Goal: Task Accomplishment & Management: Use online tool/utility

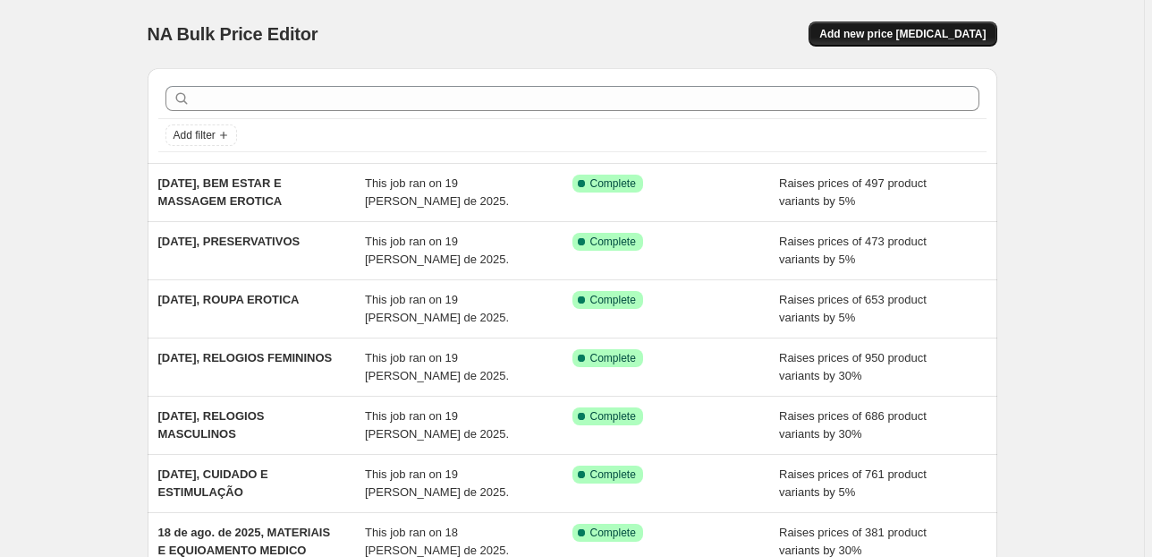
click at [894, 35] on span "Add new price change job" at bounding box center [903, 34] width 166 height 14
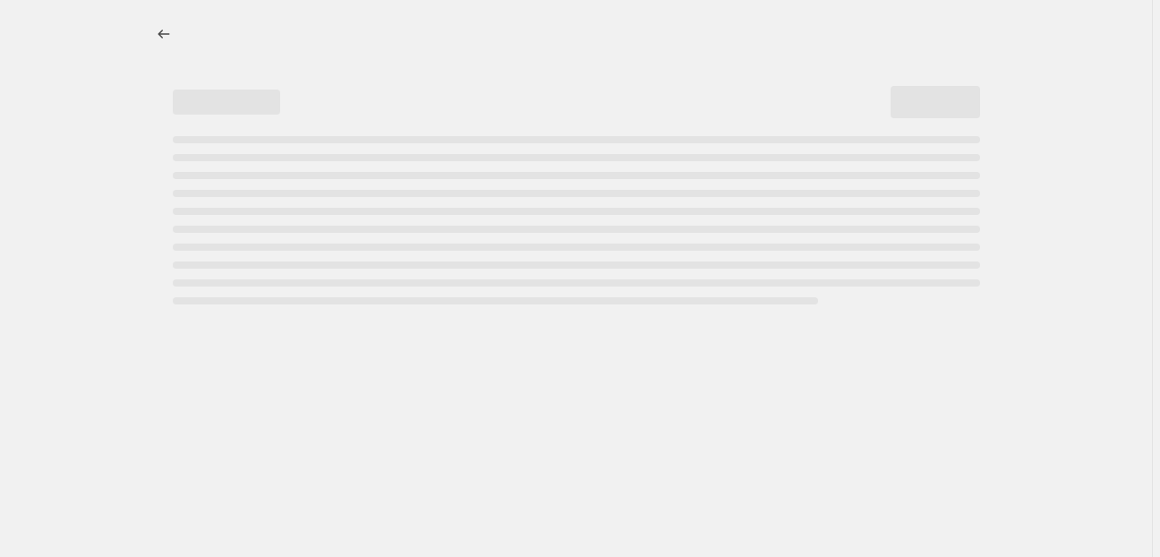
select select "percentage"
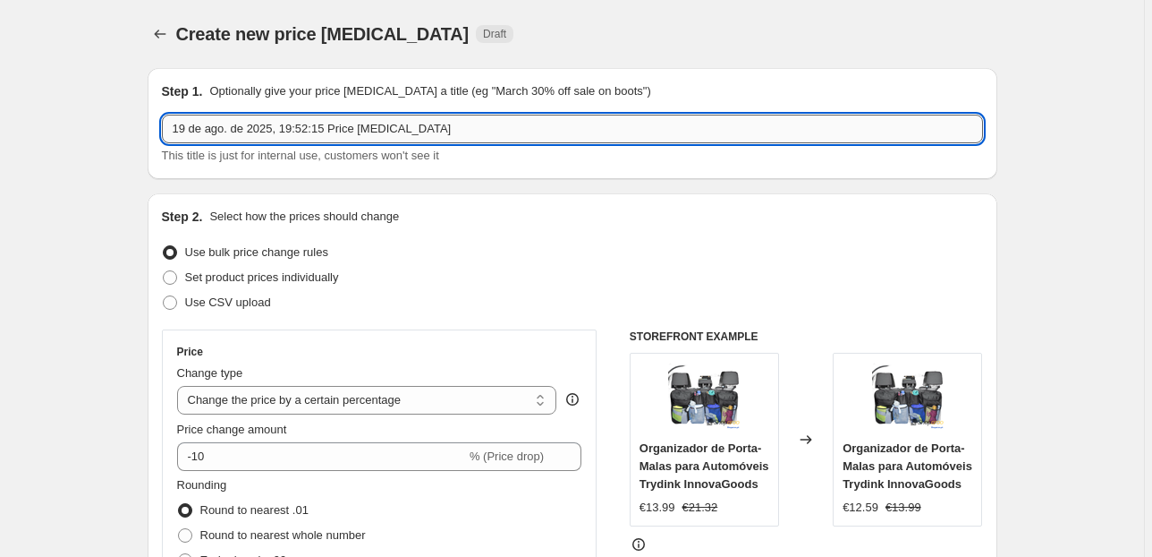
drag, startPoint x: 449, startPoint y: 123, endPoint x: 287, endPoint y: 135, distance: 162.4
click at [287, 135] on input "19 de ago. de 2025, 19:52:15 Price change job" at bounding box center [572, 129] width 821 height 29
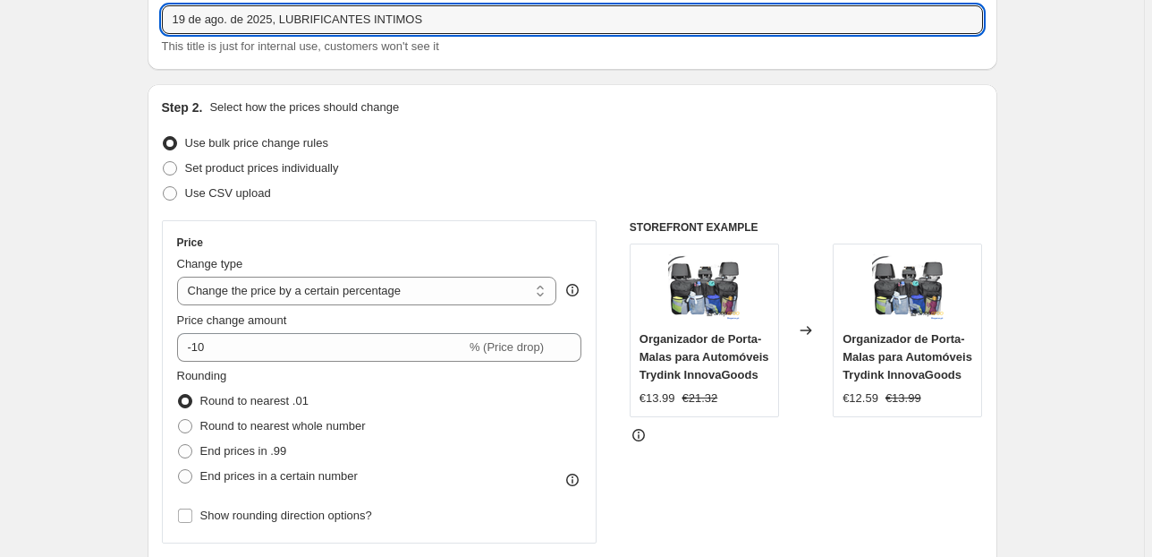
scroll to position [215, 0]
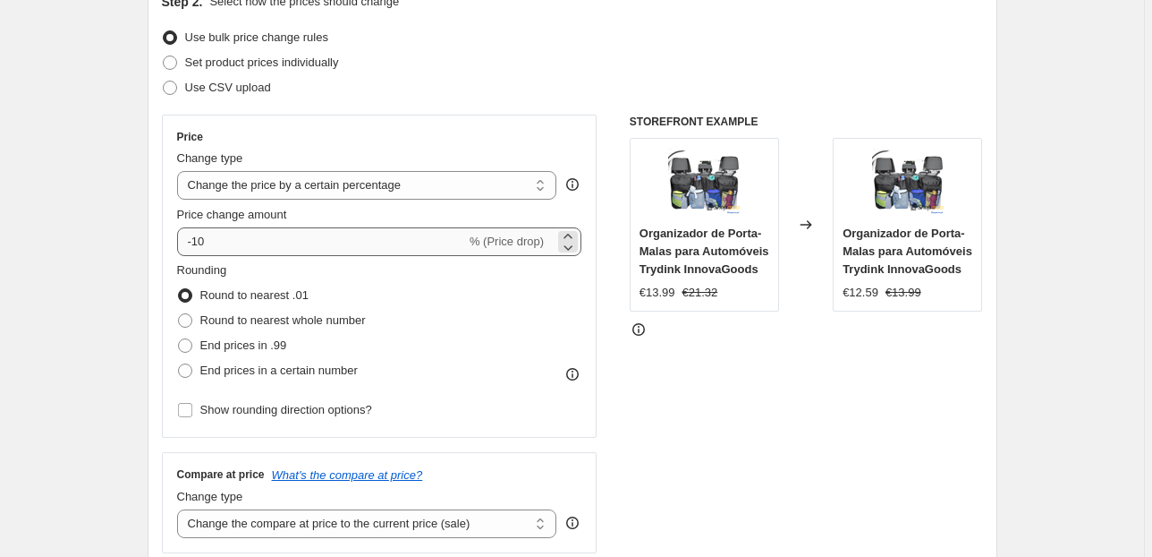
type input "19 de ago. de 2025, LUBRIFICANTES INTIMOS"
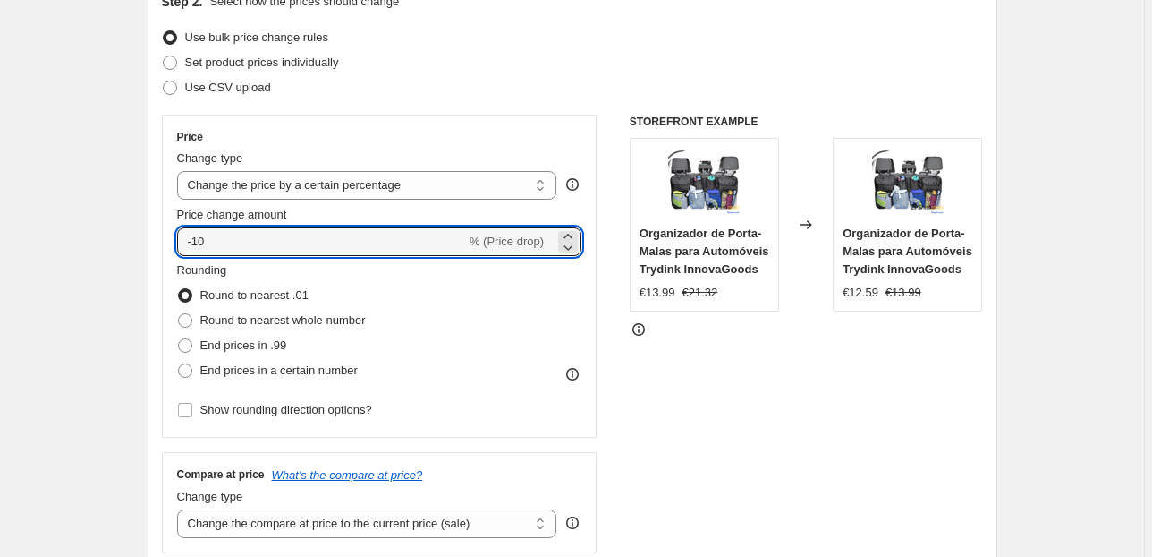
drag, startPoint x: 203, startPoint y: 238, endPoint x: 170, endPoint y: 251, distance: 35.4
click at [170, 251] on div "Price Change type Change the price to a certain amount Change the price by a ce…" at bounding box center [380, 276] width 436 height 323
click at [188, 241] on input "-10" at bounding box center [321, 241] width 289 height 29
click at [188, 240] on input "-10" at bounding box center [321, 241] width 289 height 29
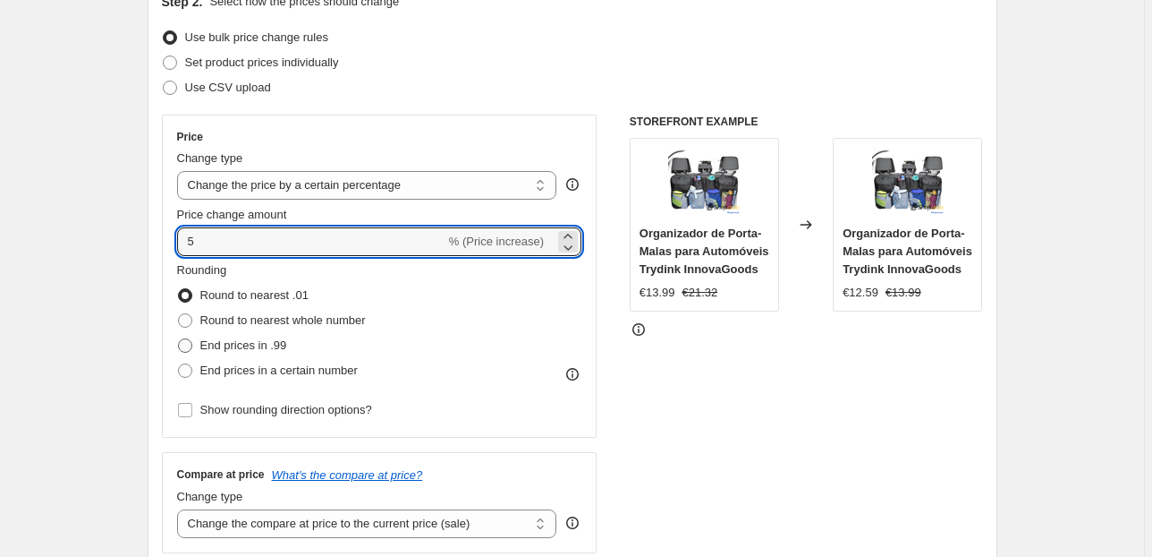
type input "5"
click at [252, 340] on span "End prices in .99" at bounding box center [243, 344] width 87 height 13
click at [179, 339] on input "End prices in .99" at bounding box center [178, 338] width 1 height 1
radio input "true"
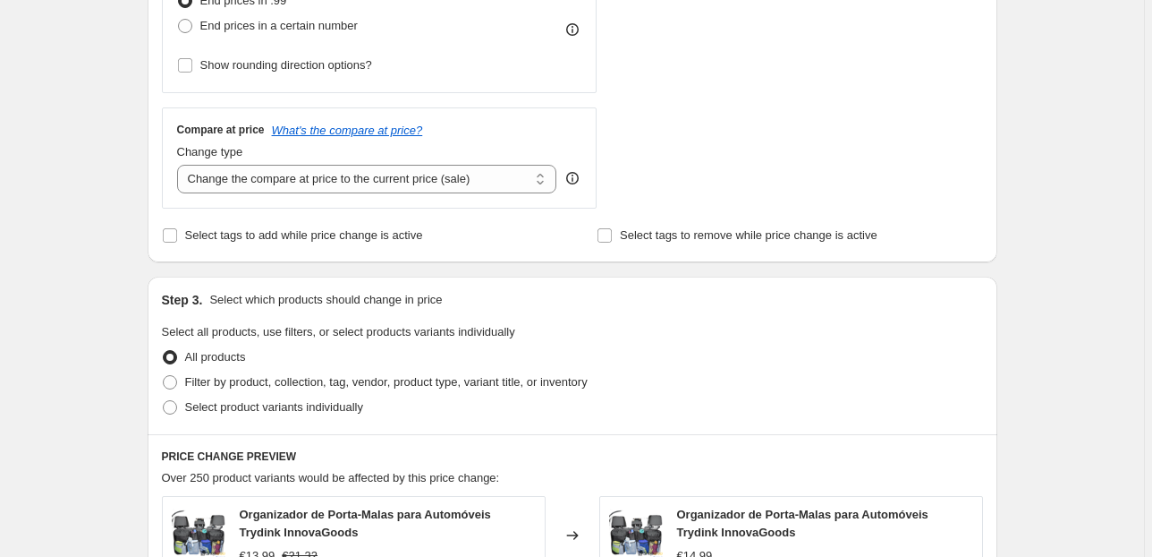
scroll to position [573, 0]
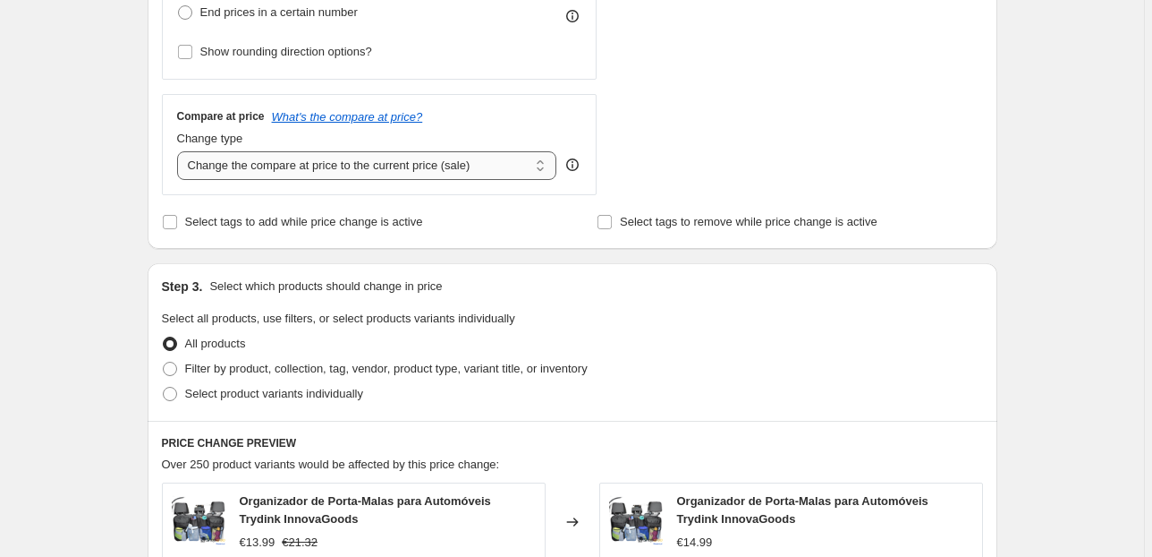
click at [345, 166] on select "Change the compare at price to the current price (sale) Change the compare at p…" at bounding box center [367, 165] width 380 height 29
select select "pp"
click at [180, 151] on select "Change the compare at price to the current price (sale) Change the compare at p…" at bounding box center [367, 165] width 380 height 29
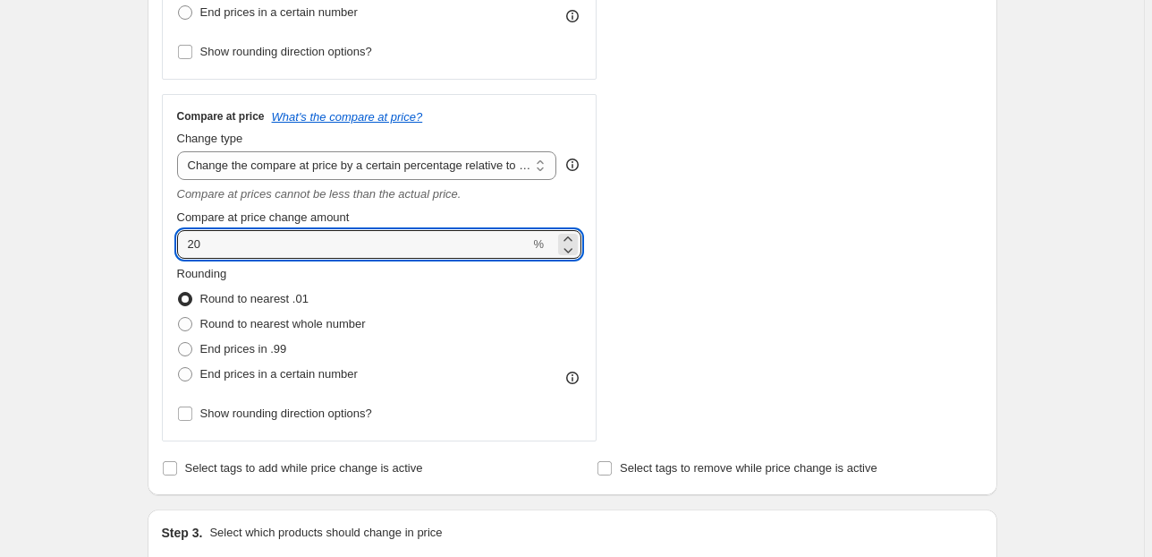
drag, startPoint x: 237, startPoint y: 246, endPoint x: 103, endPoint y: 251, distance: 134.3
click at [116, 252] on div "Create new price change job. This page is ready Create new price change job Dra…" at bounding box center [572, 456] width 1144 height 2058
type input "30"
click at [152, 243] on div "Step 2. Select how the prices should change Use bulk price change rules Set pro…" at bounding box center [573, 58] width 850 height 874
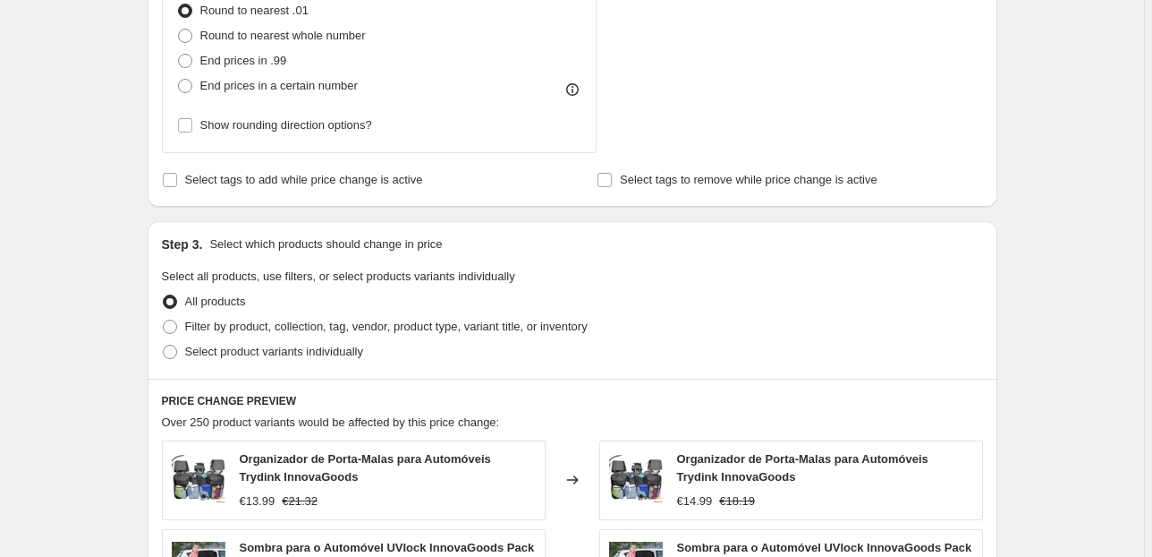
scroll to position [930, 0]
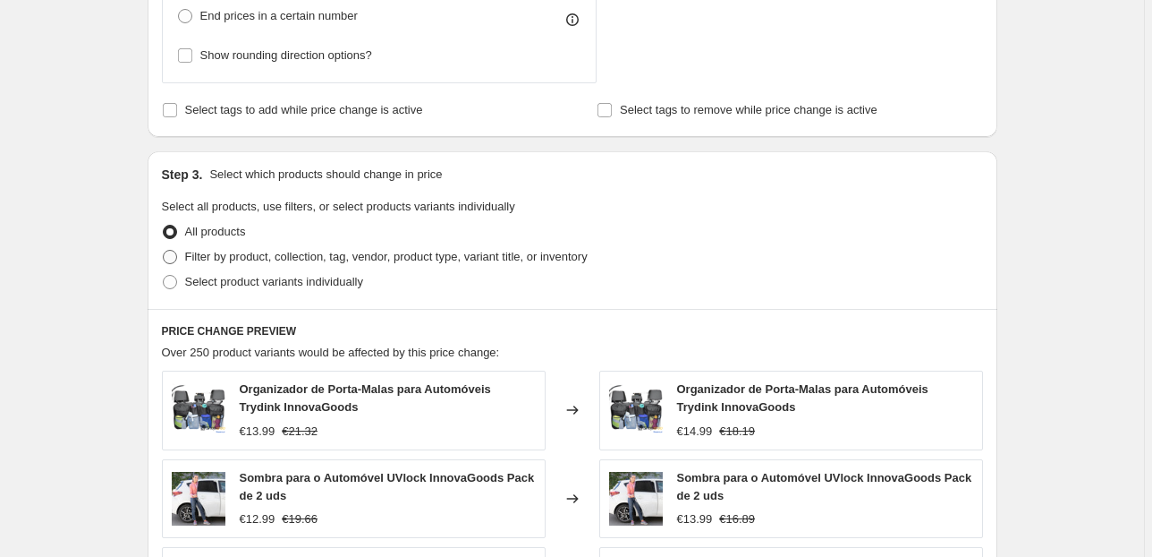
click at [186, 261] on label "Filter by product, collection, tag, vendor, product type, variant title, or inv…" at bounding box center [375, 256] width 426 height 25
click at [164, 251] on input "Filter by product, collection, tag, vendor, product type, variant title, or inv…" at bounding box center [163, 250] width 1 height 1
radio input "true"
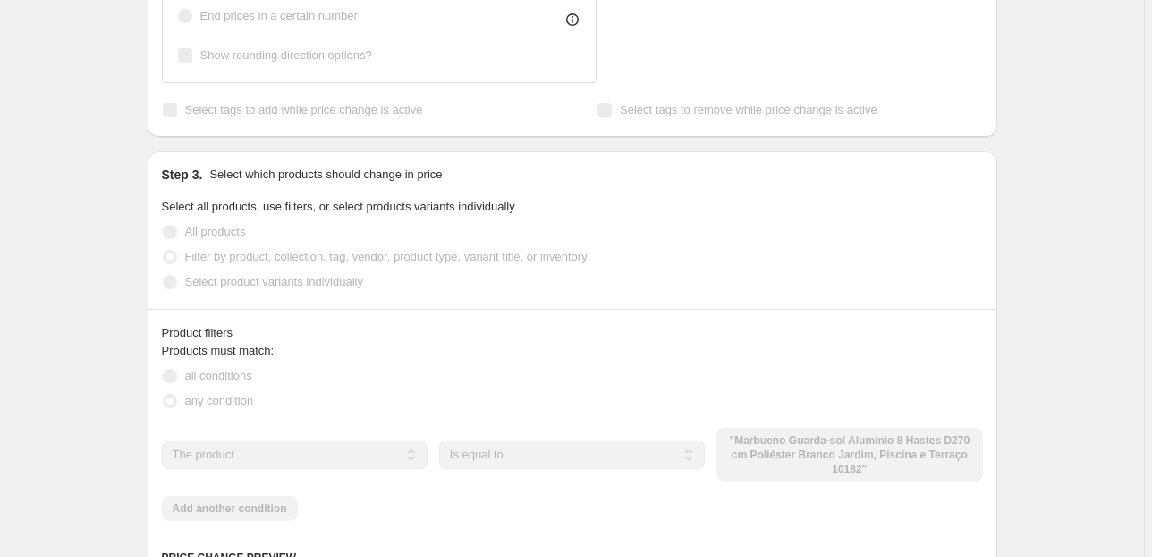
scroll to position [1145, 0]
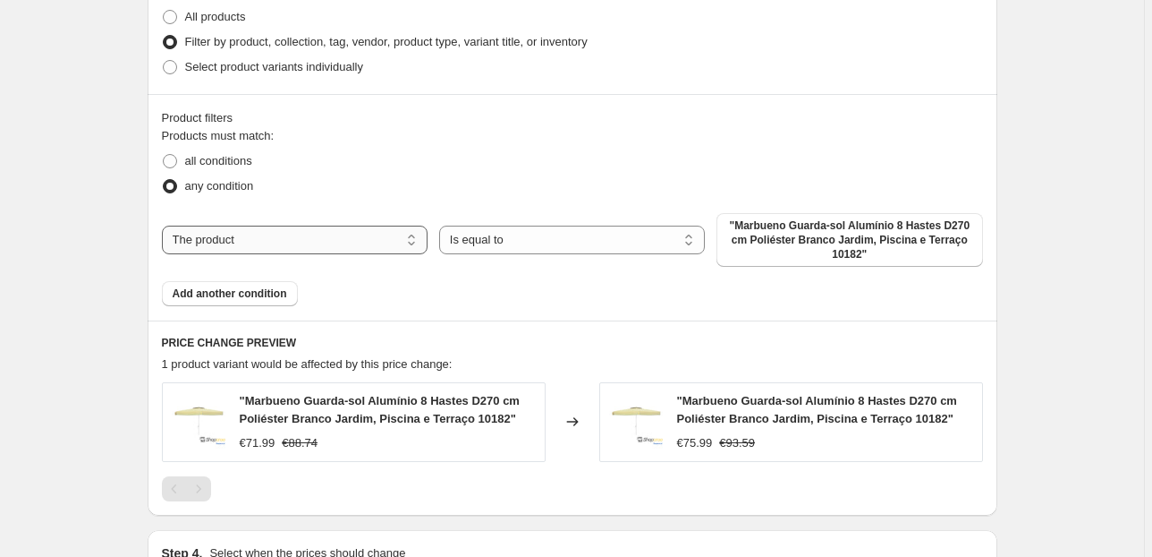
click at [362, 244] on select "The product The product's collection The product's tag The product's vendor The…" at bounding box center [295, 239] width 266 height 29
select select "collection"
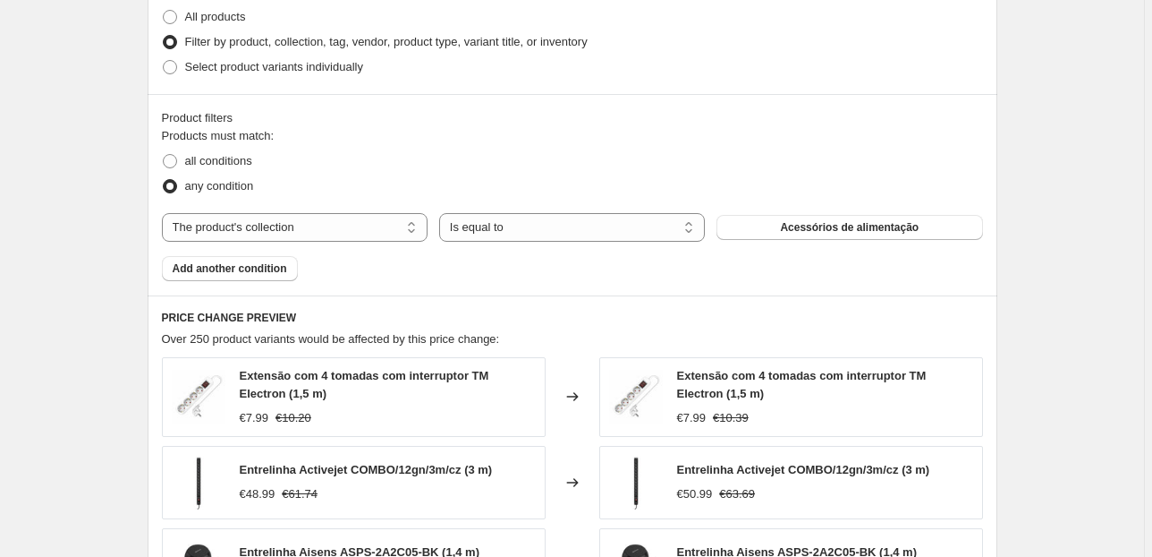
click at [796, 227] on span "Acessórios de alimentação" at bounding box center [849, 227] width 139 height 14
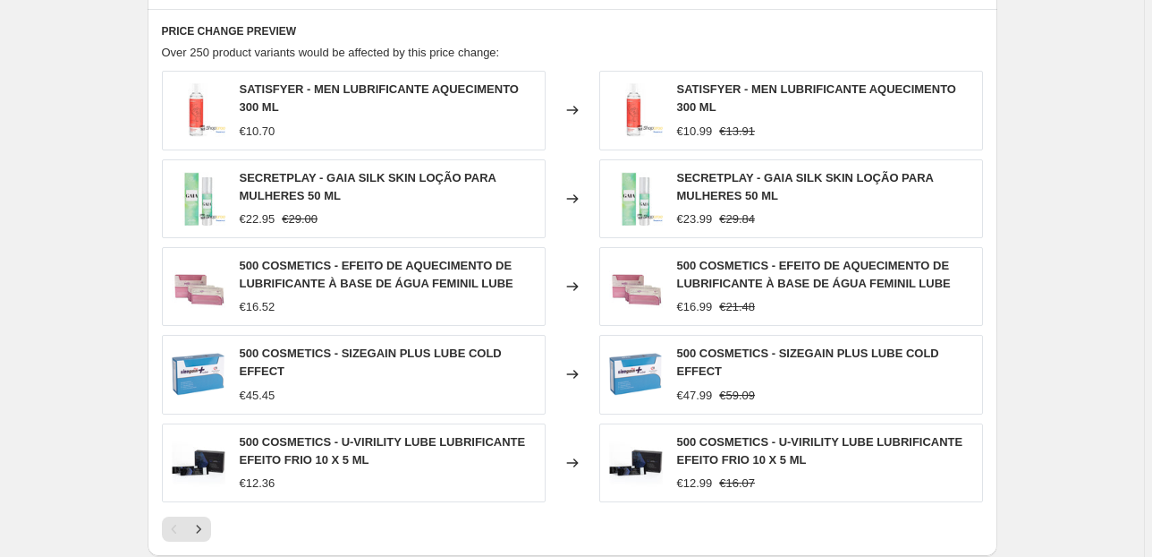
scroll to position [1704, 0]
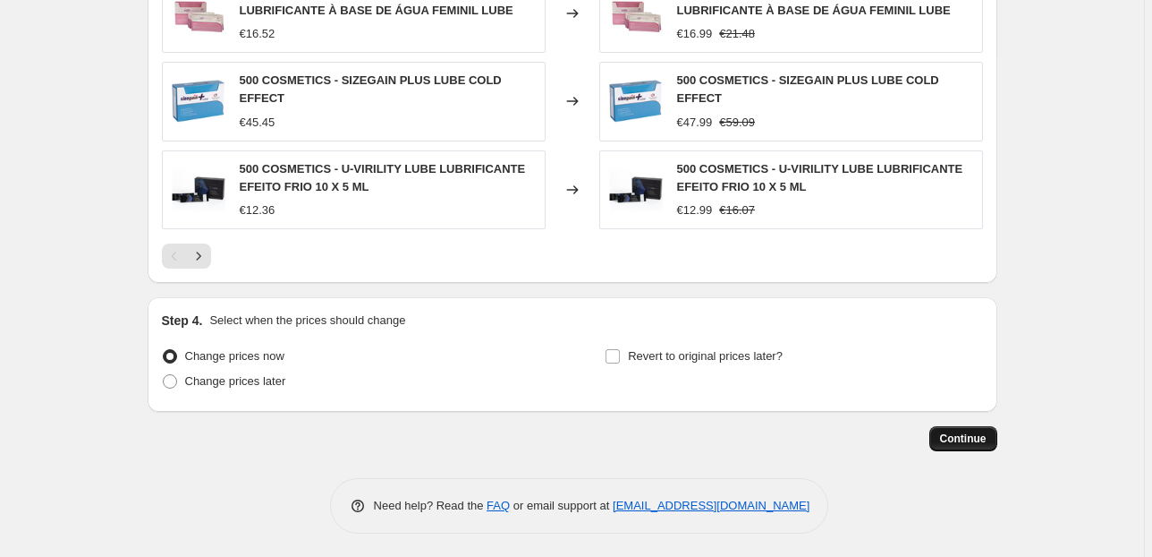
click at [955, 433] on span "Continue" at bounding box center [963, 438] width 47 height 14
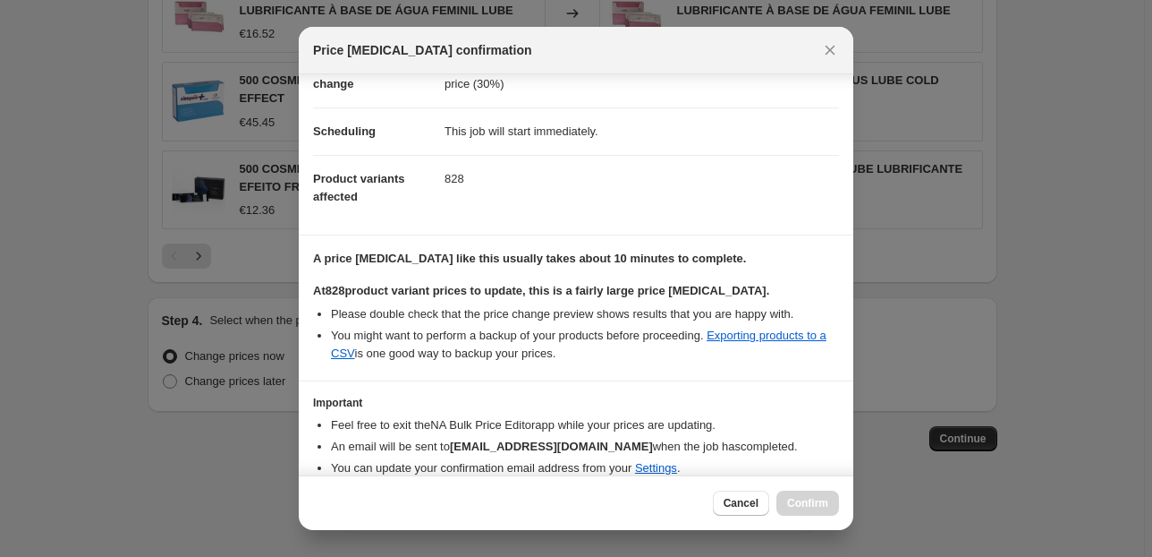
scroll to position [183, 0]
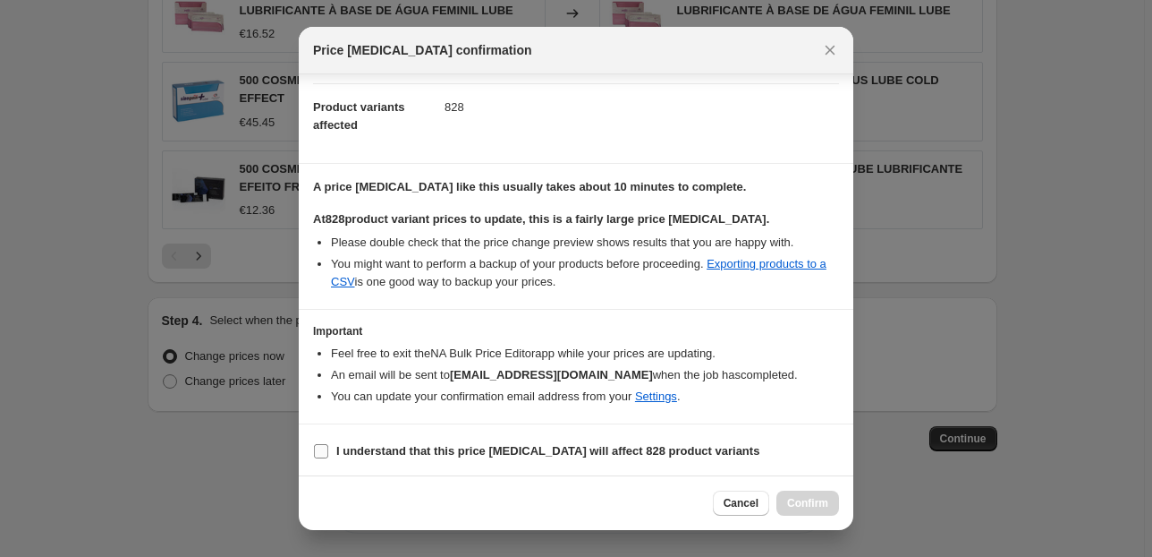
click at [319, 453] on input "I understand that this price change job will affect 828 product variants" at bounding box center [321, 451] width 14 height 14
checkbox input "true"
click at [800, 506] on span "Confirm" at bounding box center [807, 503] width 41 height 14
